Goal: Transaction & Acquisition: Book appointment/travel/reservation

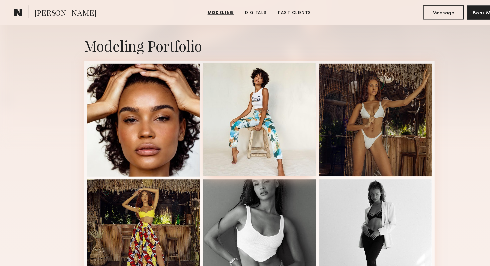
scroll to position [130, 0]
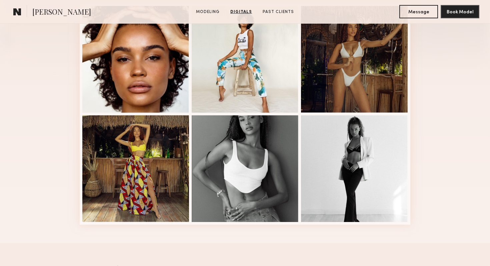
scroll to position [190, 0]
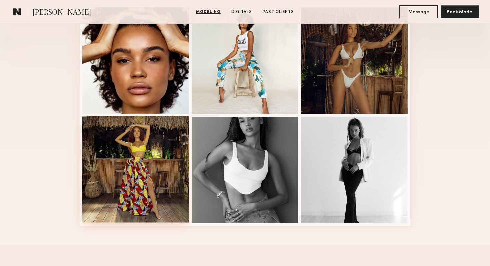
click at [142, 169] on div at bounding box center [135, 169] width 107 height 107
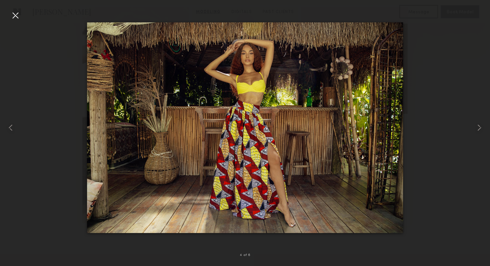
click at [17, 12] on div at bounding box center [15, 15] width 11 height 11
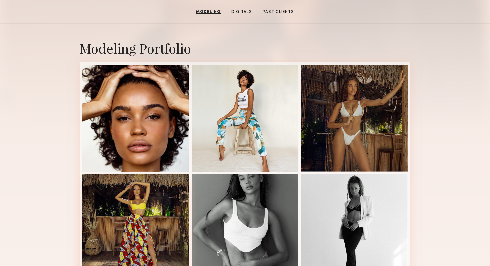
scroll to position [121, 0]
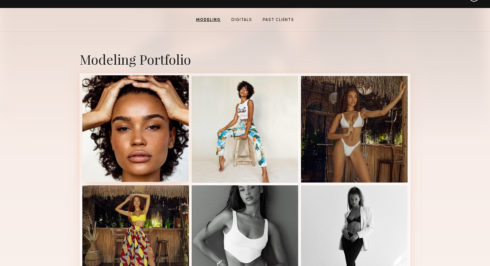
click at [138, 133] on div at bounding box center [135, 128] width 107 height 107
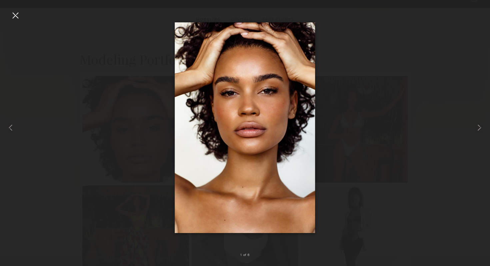
click at [16, 17] on div at bounding box center [15, 15] width 11 height 11
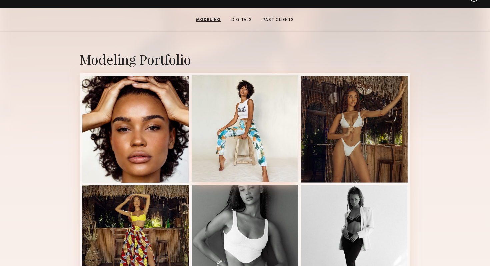
click at [222, 109] on div at bounding box center [245, 128] width 107 height 107
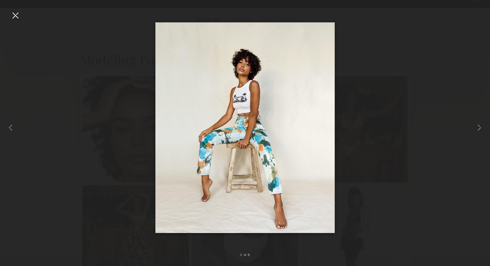
click at [11, 16] on div at bounding box center [15, 15] width 11 height 11
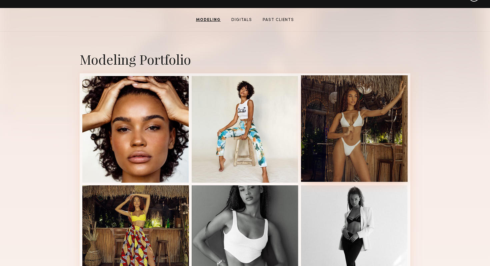
click at [240, 119] on div at bounding box center [354, 128] width 107 height 107
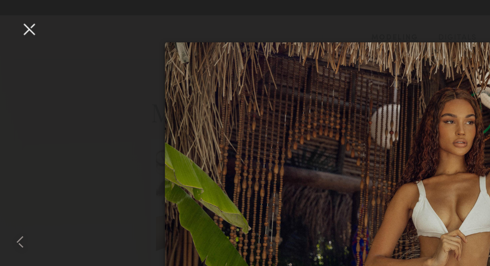
click at [16, 14] on div at bounding box center [15, 15] width 11 height 11
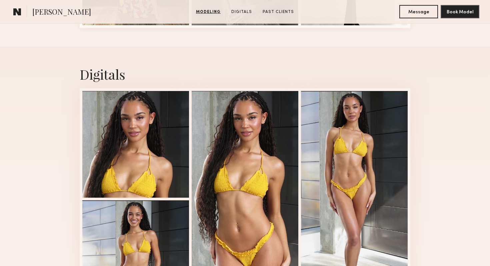
scroll to position [388, 0]
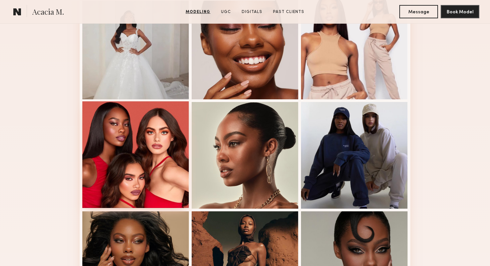
scroll to position [326, 0]
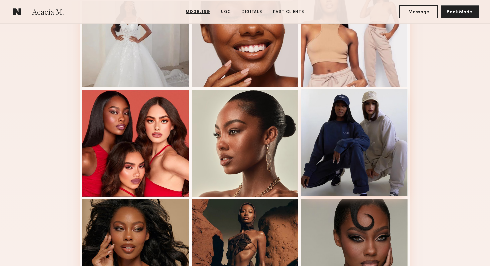
click at [240, 146] on div at bounding box center [354, 142] width 107 height 107
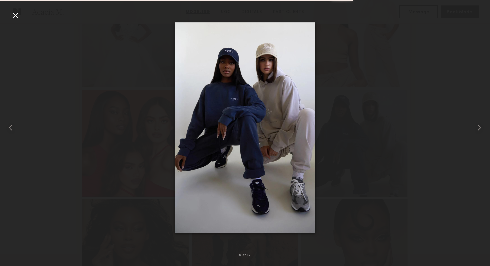
click at [15, 17] on div at bounding box center [15, 15] width 11 height 11
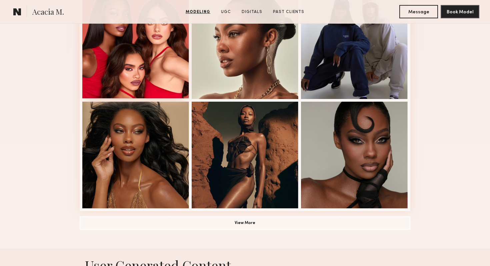
scroll to position [433, 0]
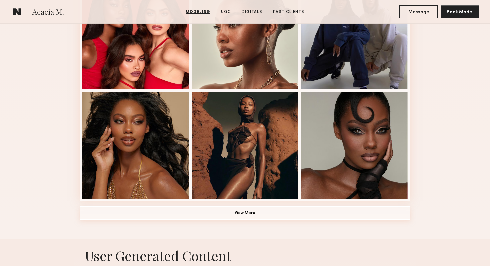
click at [240, 209] on button "View More" at bounding box center [245, 212] width 331 height 13
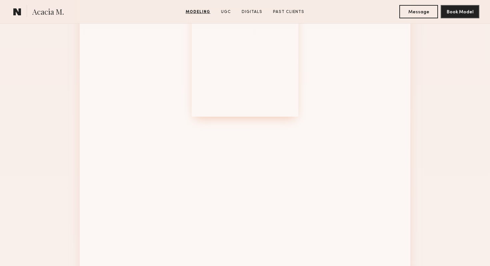
scroll to position [737, 0]
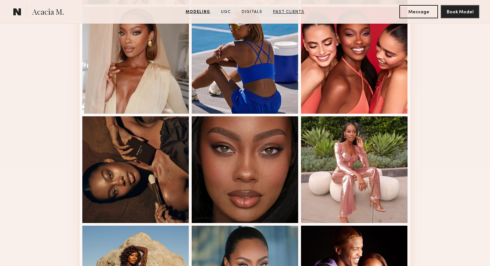
click at [240, 11] on link "Past Clients" at bounding box center [288, 12] width 37 height 6
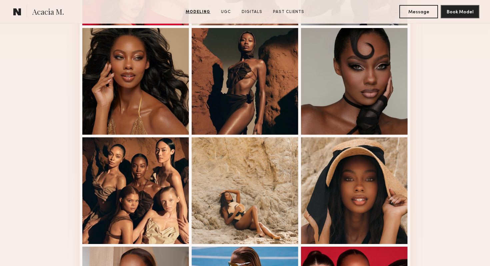
scroll to position [491, 0]
